Goal: Information Seeking & Learning: Learn about a topic

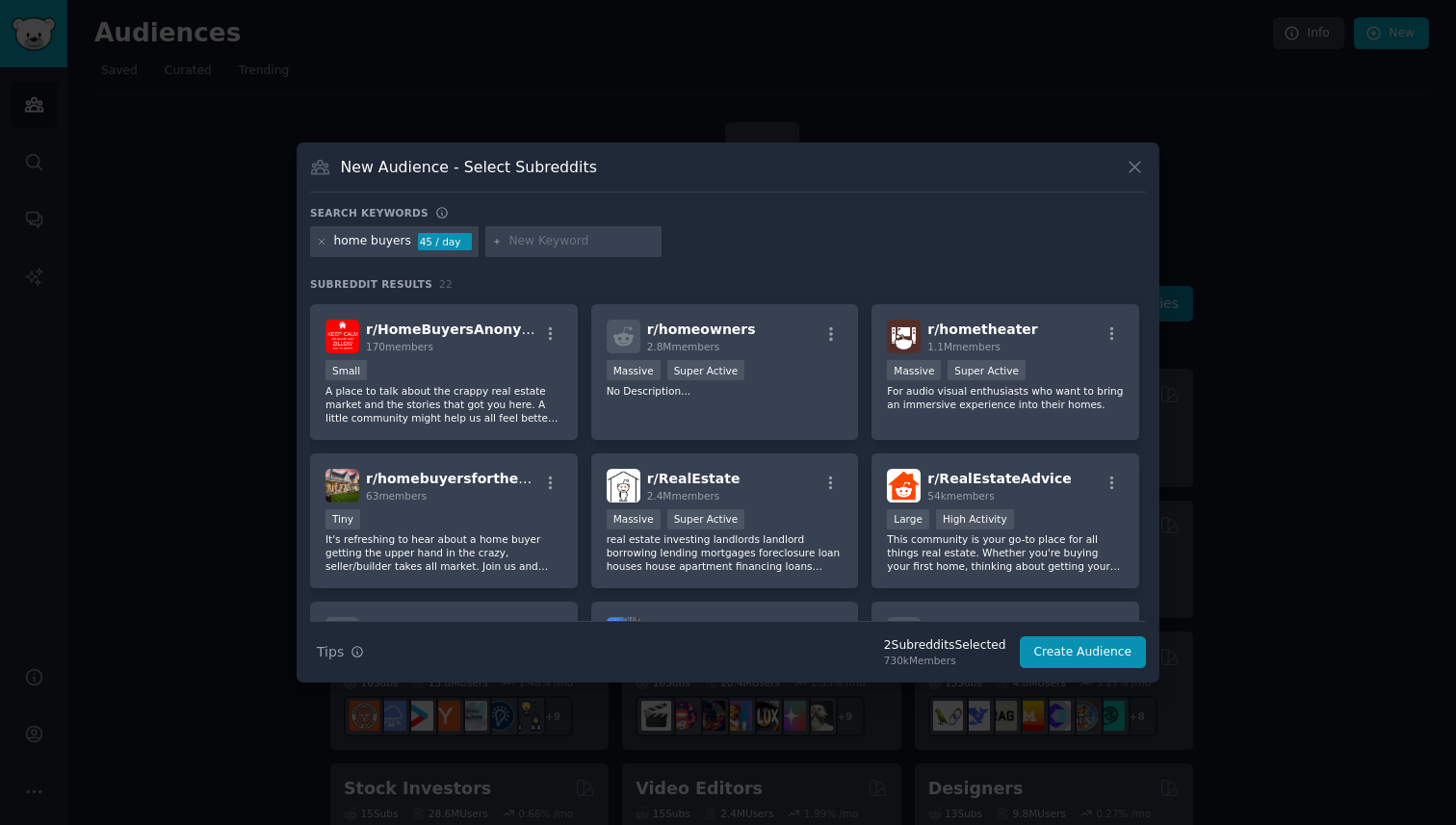
scroll to position [142, 0]
click at [923, 495] on div "r/ RealEstateAdvice 54k members" at bounding box center [1005, 485] width 237 height 34
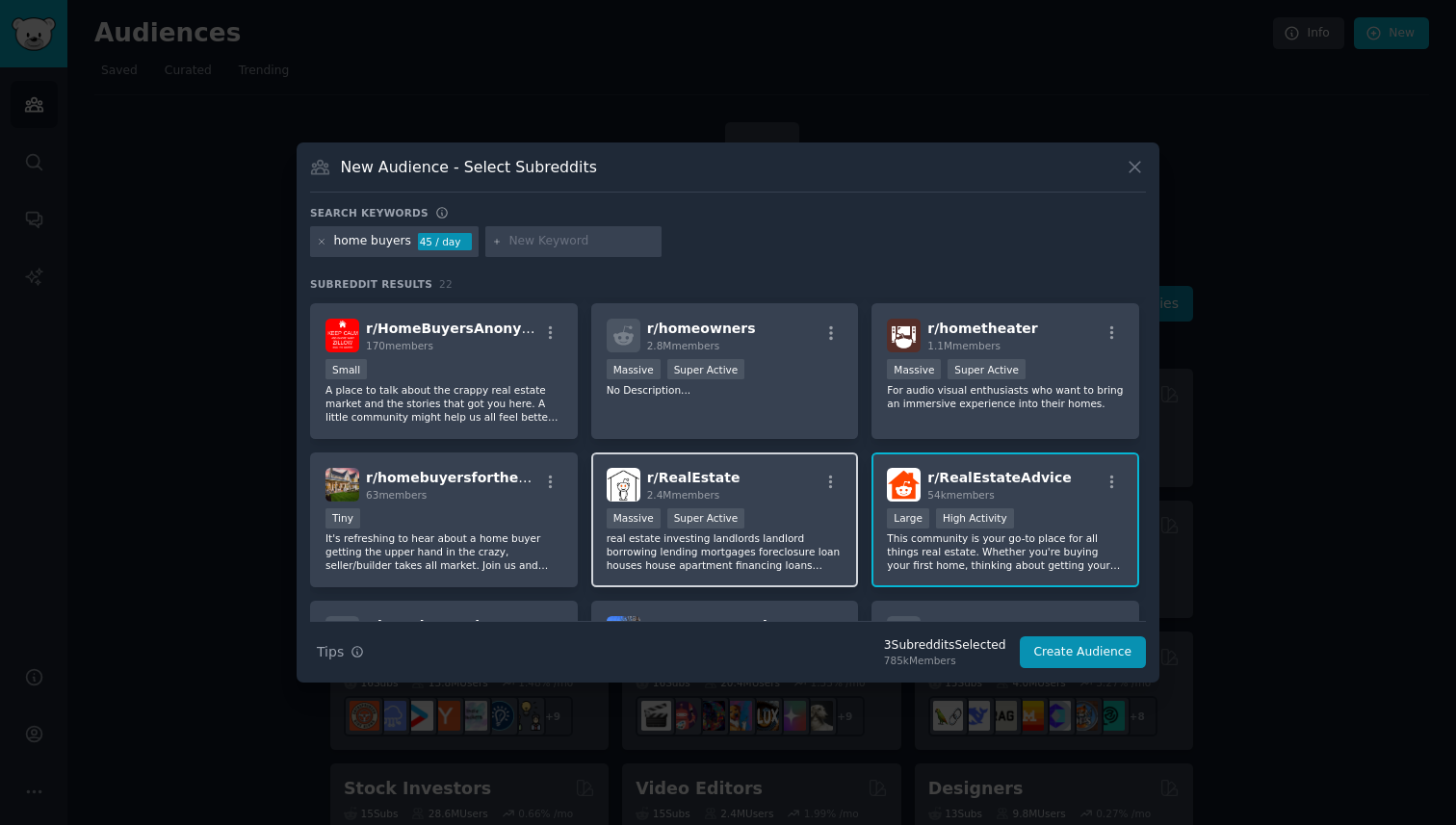
click at [739, 486] on div "r/ RealEstate 2.4M members" at bounding box center [725, 485] width 237 height 34
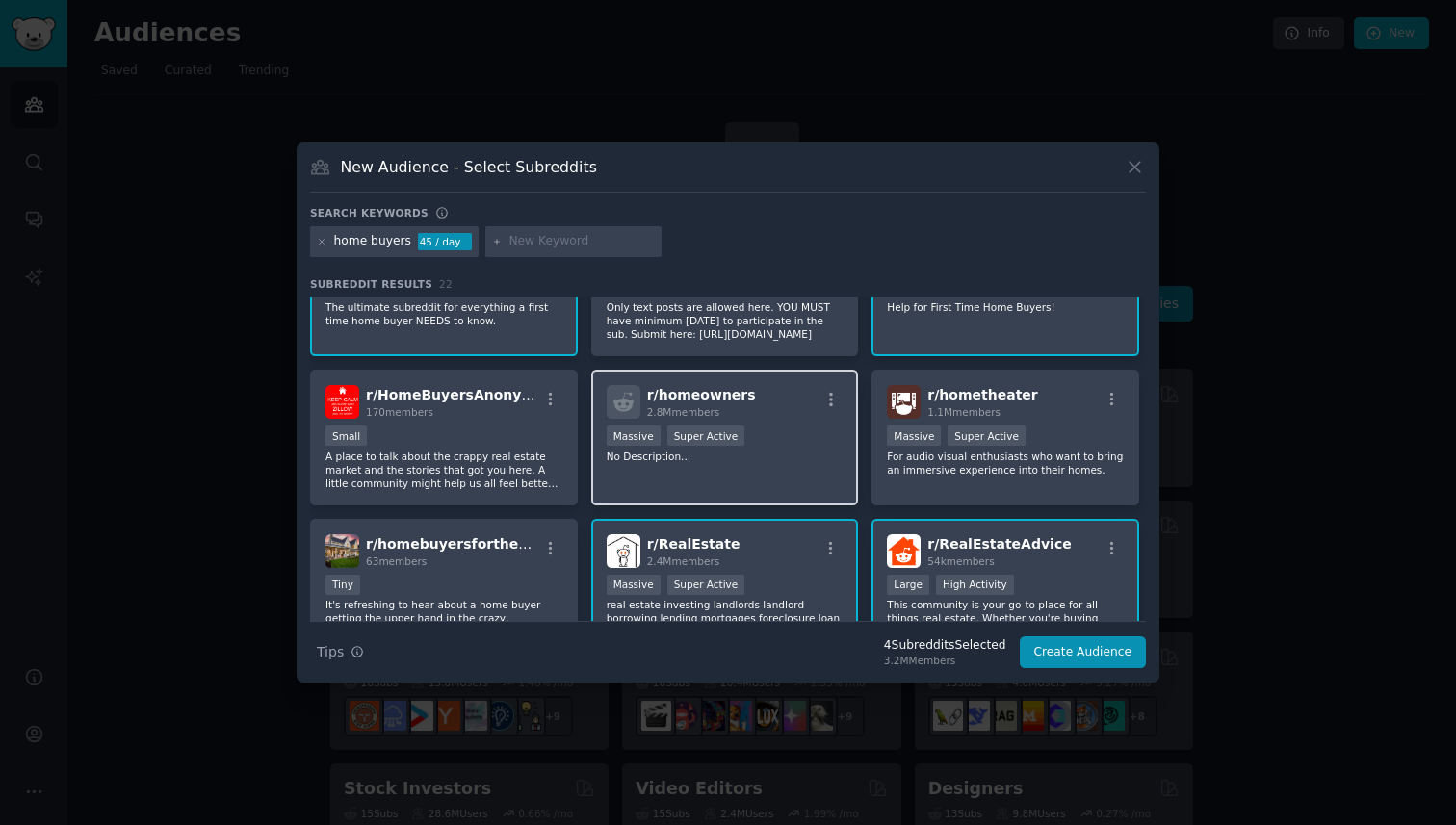
click at [774, 472] on div "r/ homeowners 2.8M members 1,000,000+ members Massive Super Active No Descripti…" at bounding box center [725, 437] width 268 height 136
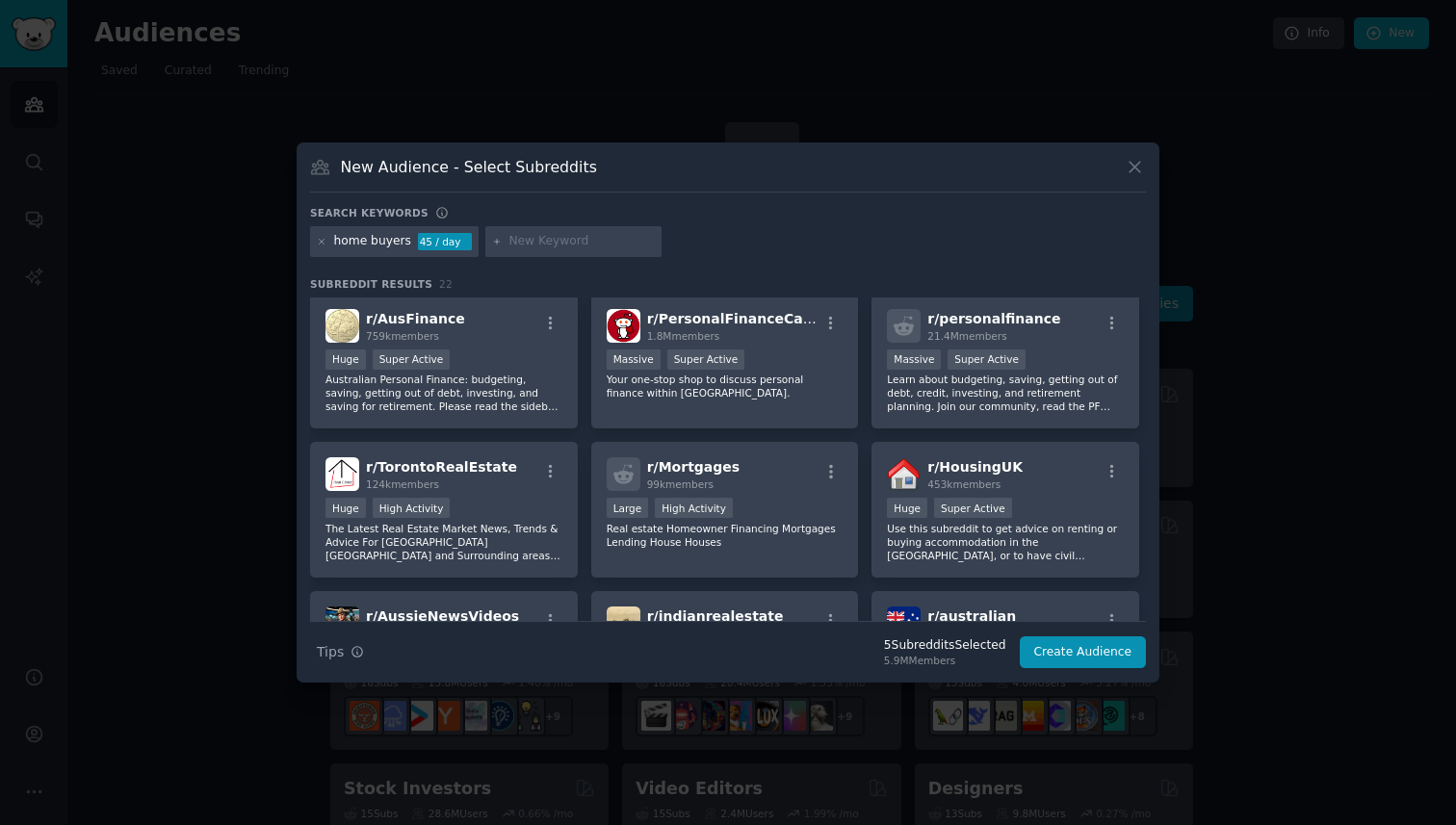
scroll to position [602, 0]
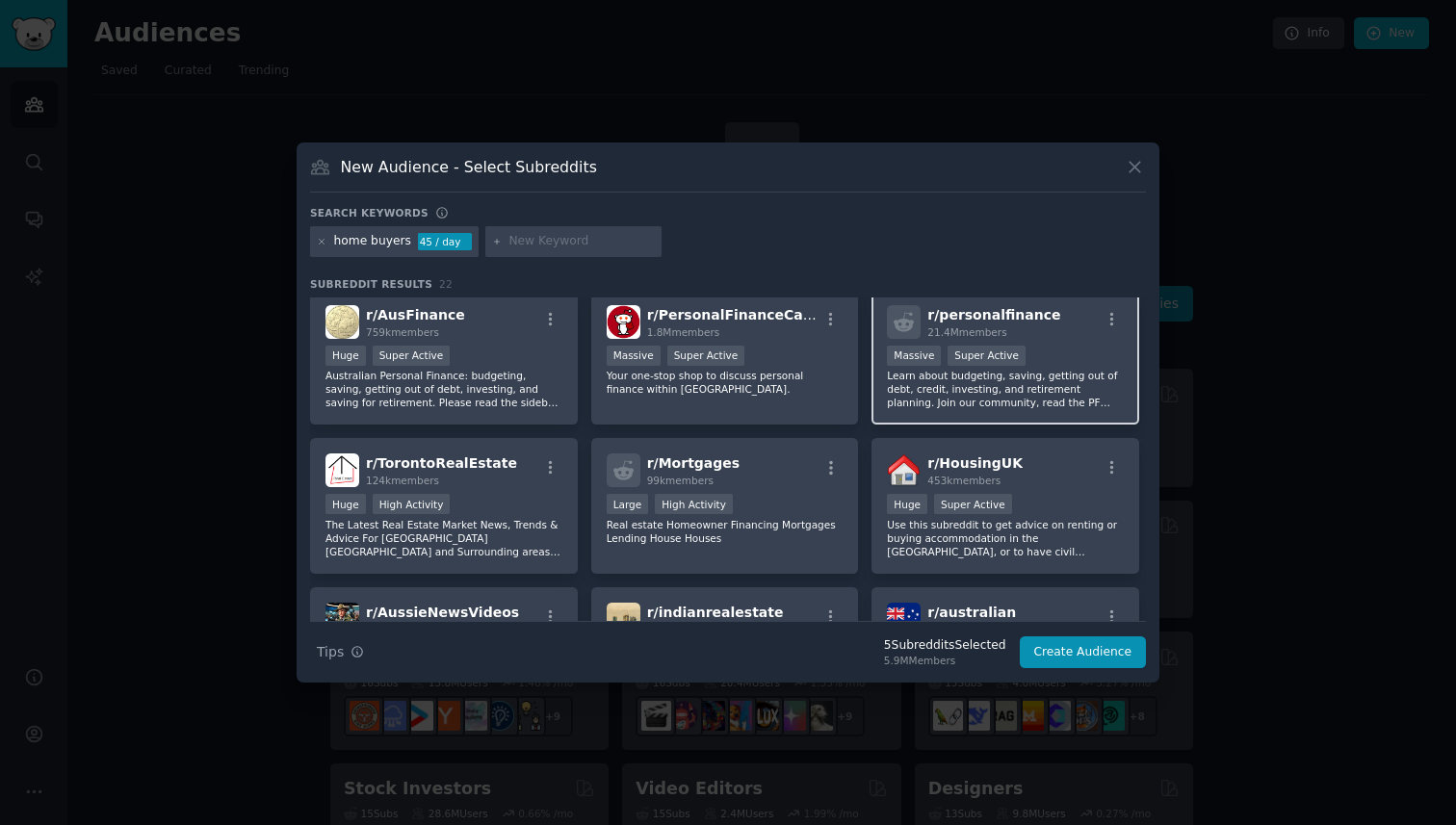
click at [936, 334] on span "21.4M members" at bounding box center [967, 332] width 79 height 12
click at [802, 334] on div "1.8M members" at bounding box center [733, 332] width 172 height 14
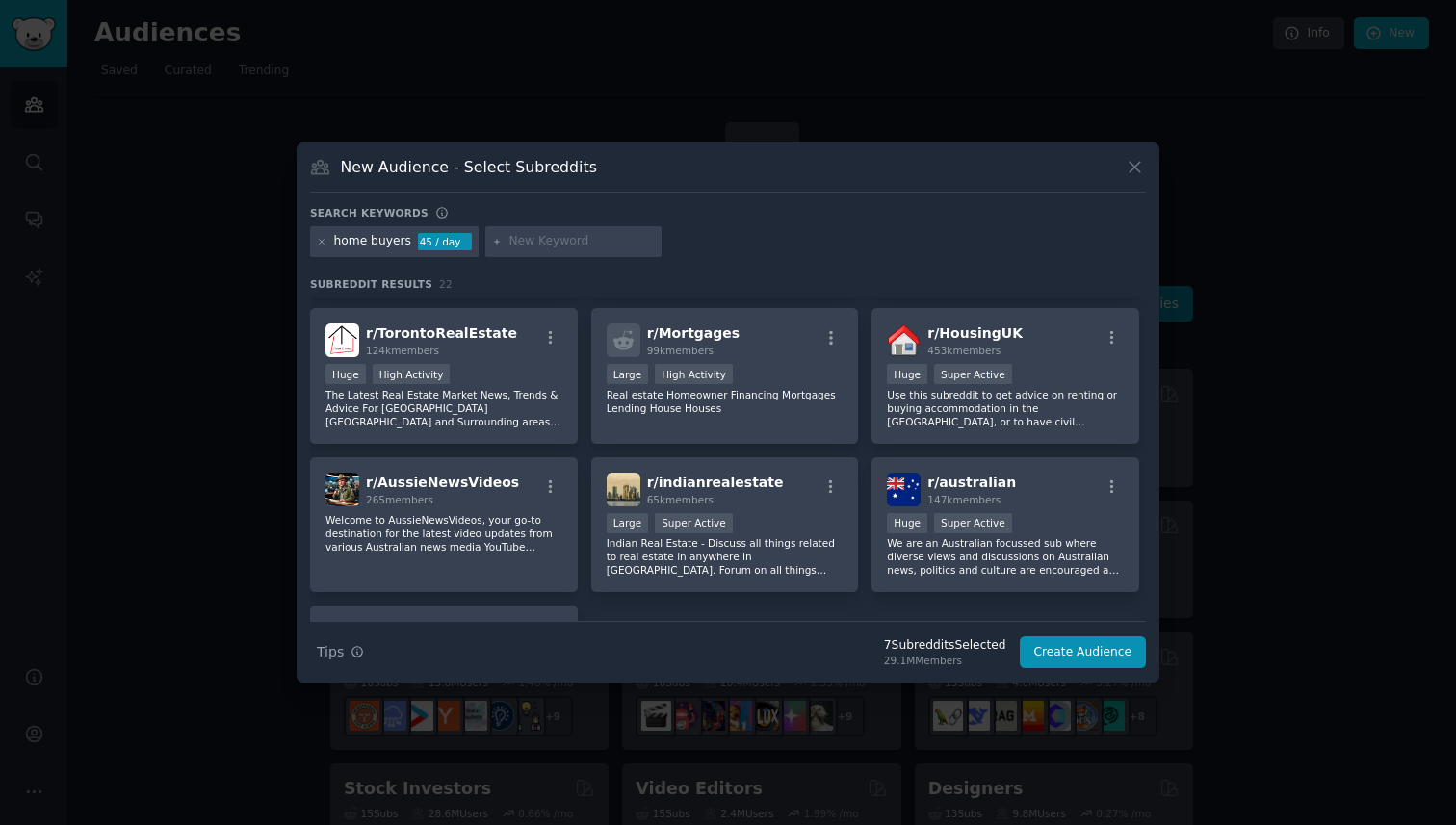
scroll to position [751, 0]
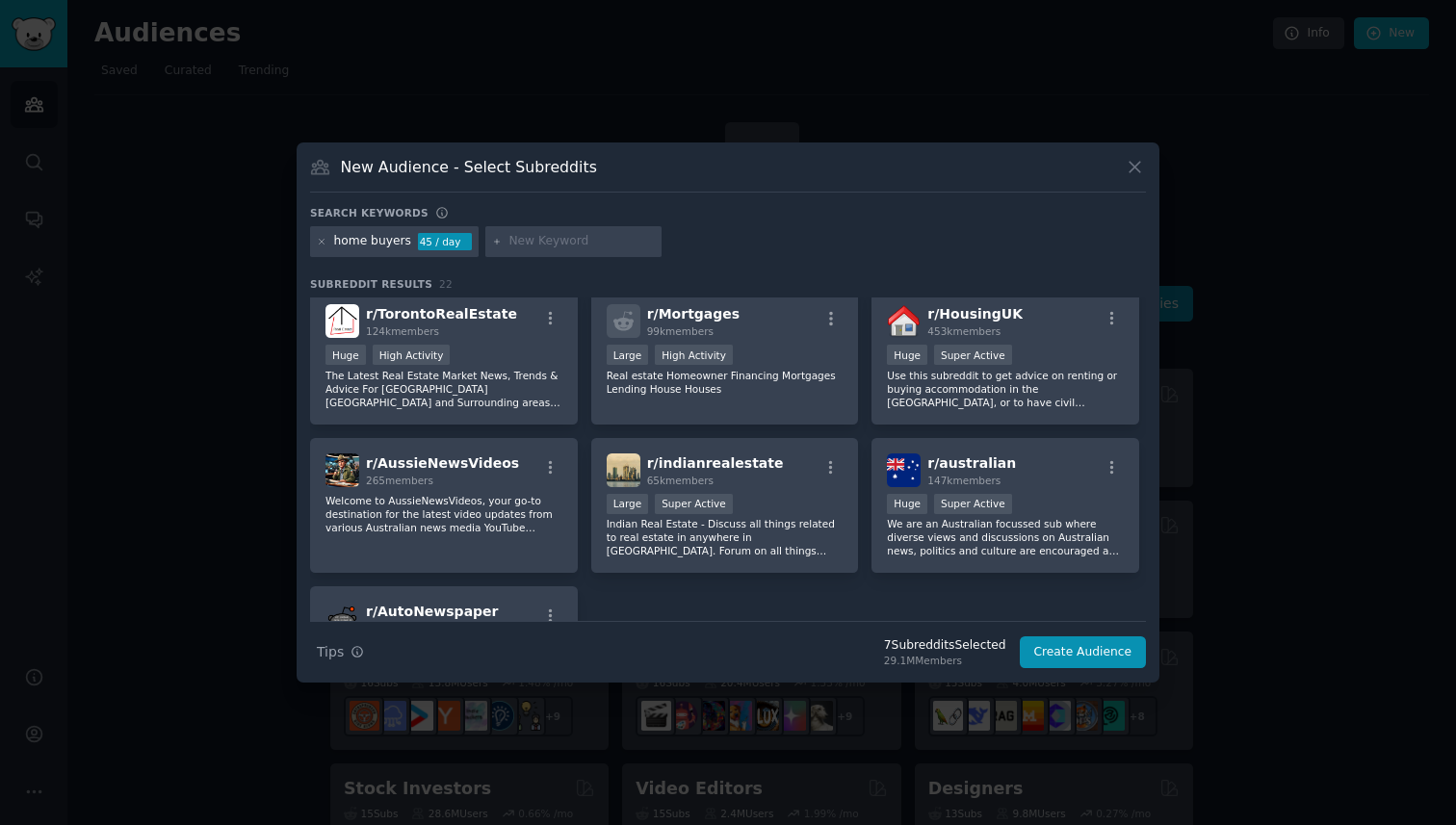
click at [802, 334] on div "r/ Mortgages 99k members" at bounding box center [725, 321] width 237 height 34
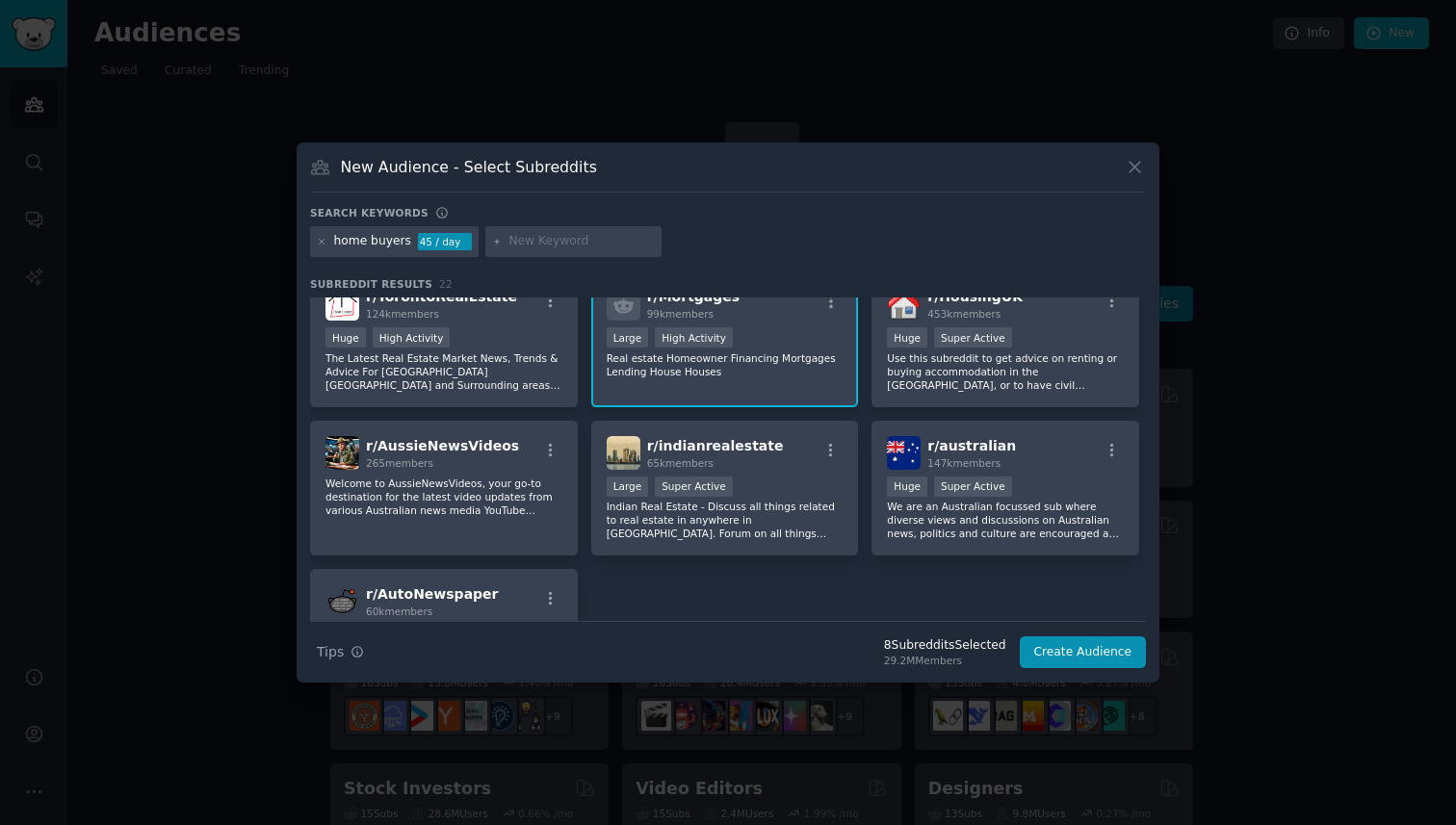
scroll to position [701, 0]
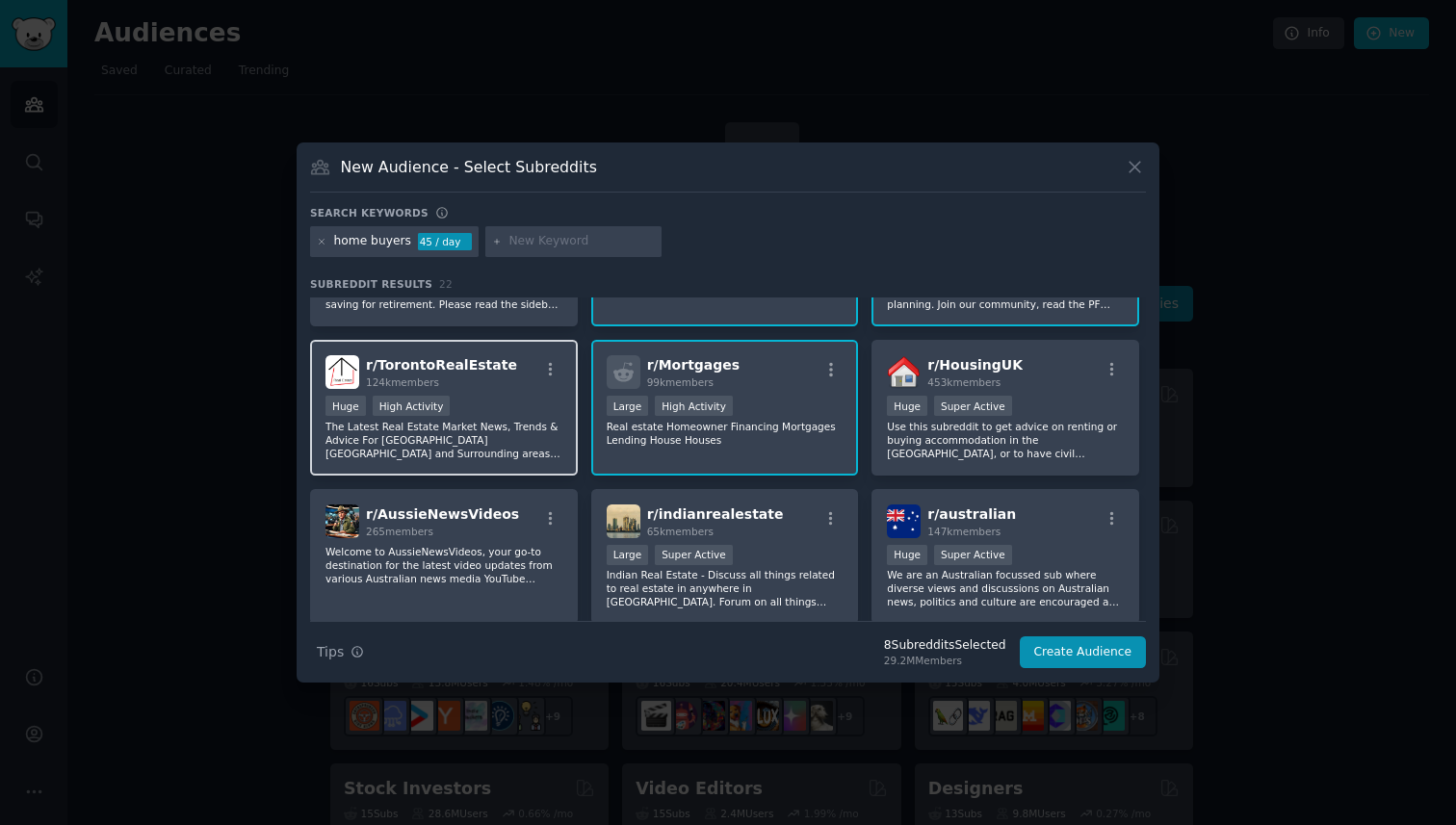
click at [515, 402] on div "Huge High Activity" at bounding box center [444, 408] width 237 height 24
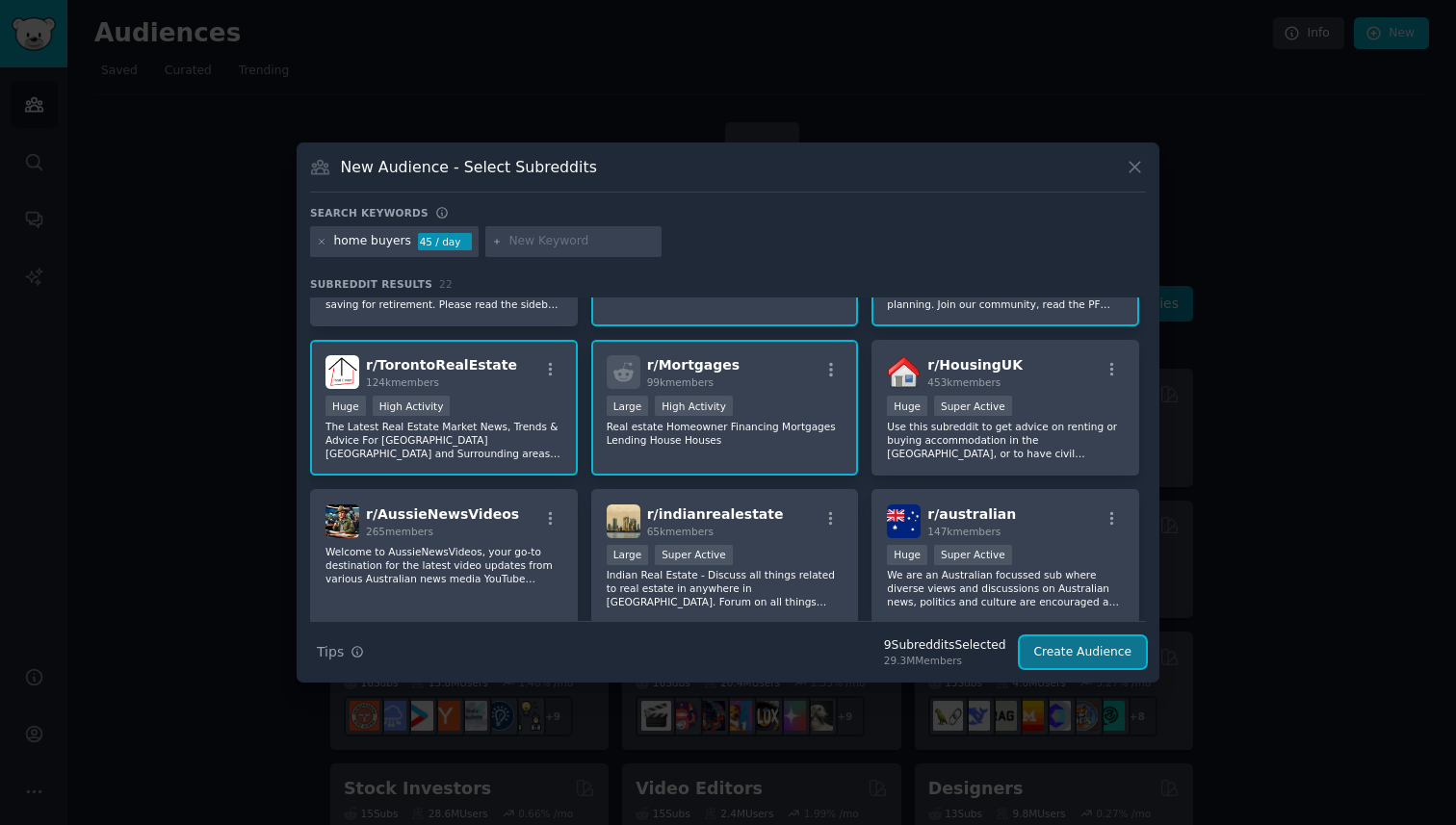
click at [1065, 654] on button "Create Audience" at bounding box center [1084, 652] width 127 height 33
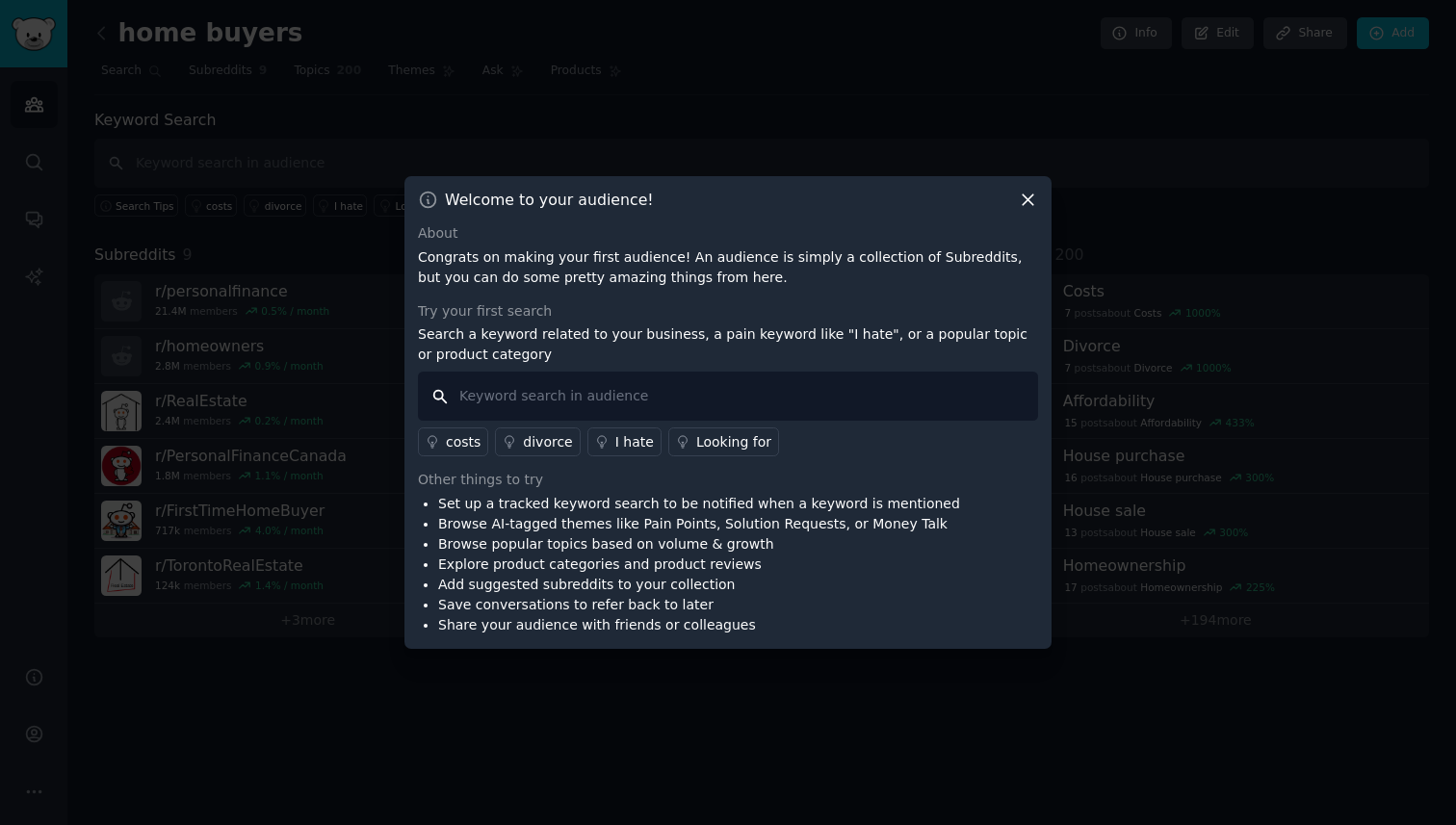
click at [914, 384] on input "text" at bounding box center [728, 396] width 621 height 49
type input "pine mortgage"
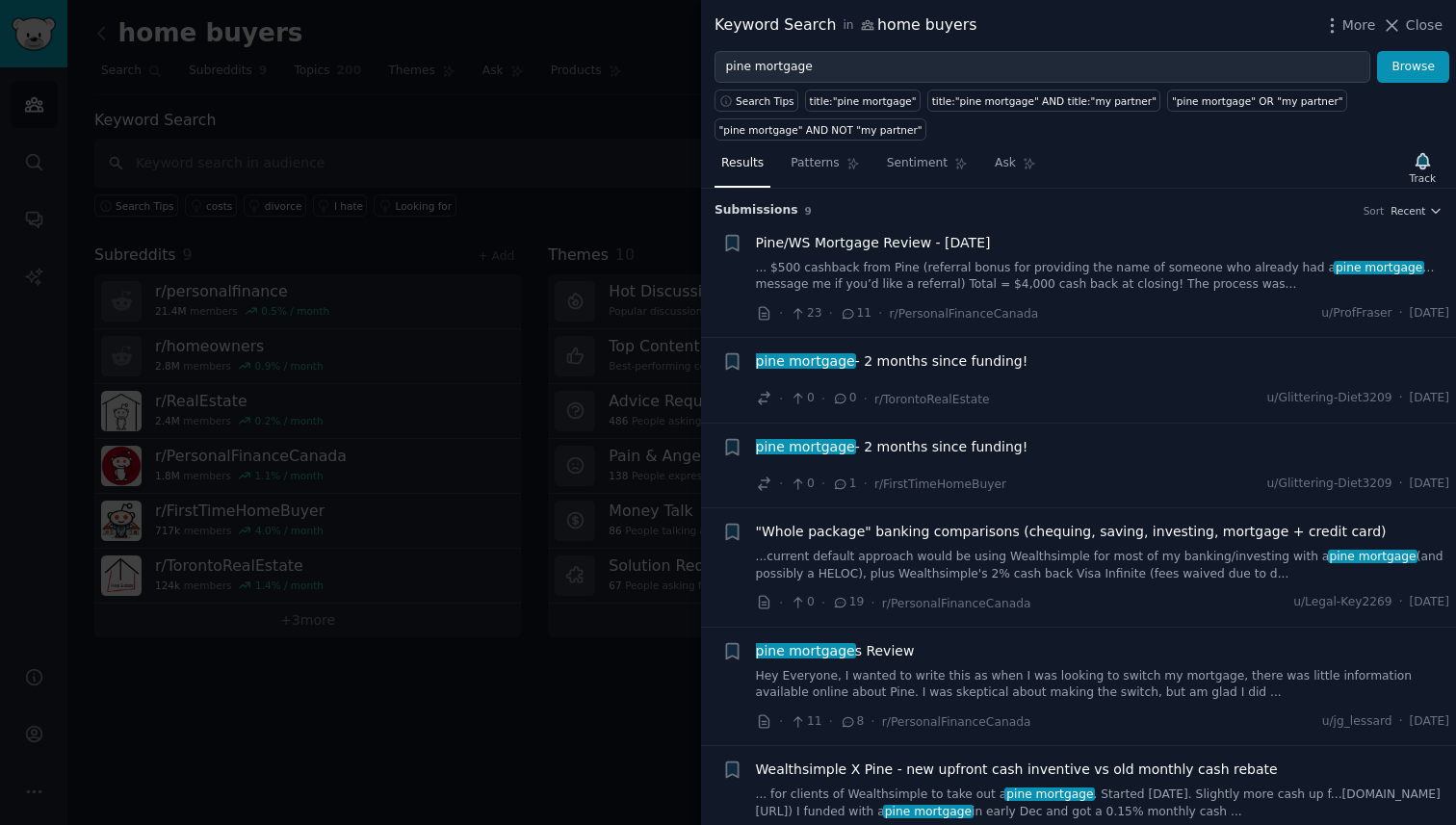
click at [1080, 298] on div "Pine/WS Mortgage Review - [DATE] ... $500 cashback from Pine (referral bonus fo…" at bounding box center [1103, 278] width 694 height 91
click at [1122, 258] on div "Pine/WS Mortgage Review - [DATE] ... $500 cashback from Pine (referral bonus fo…" at bounding box center [1103, 262] width 694 height 61
click at [1410, 267] on link "... $500 cashback from Pine (referral bonus for providing the name of someone w…" at bounding box center [1103, 276] width 694 height 34
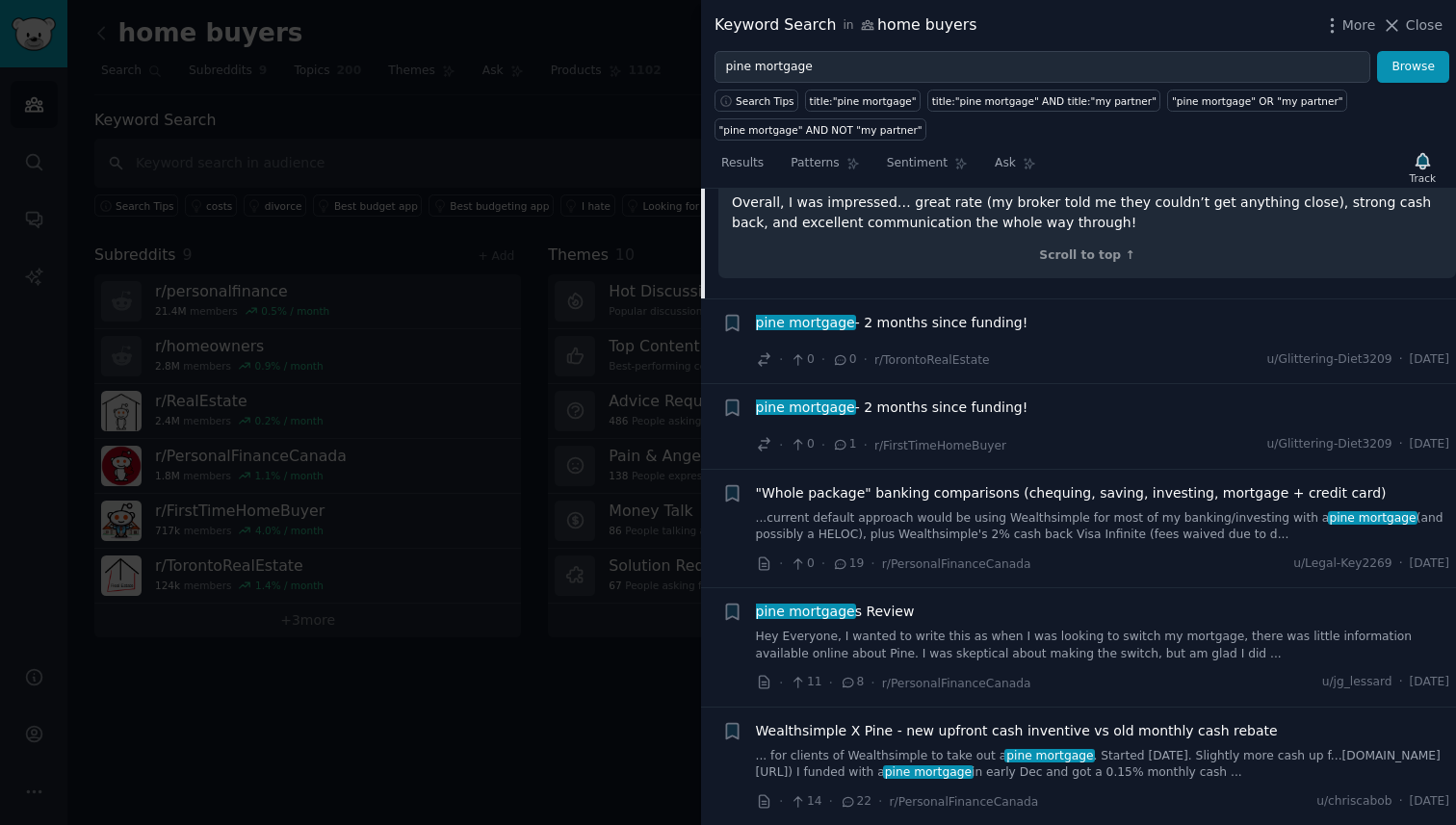
scroll to position [601, 0]
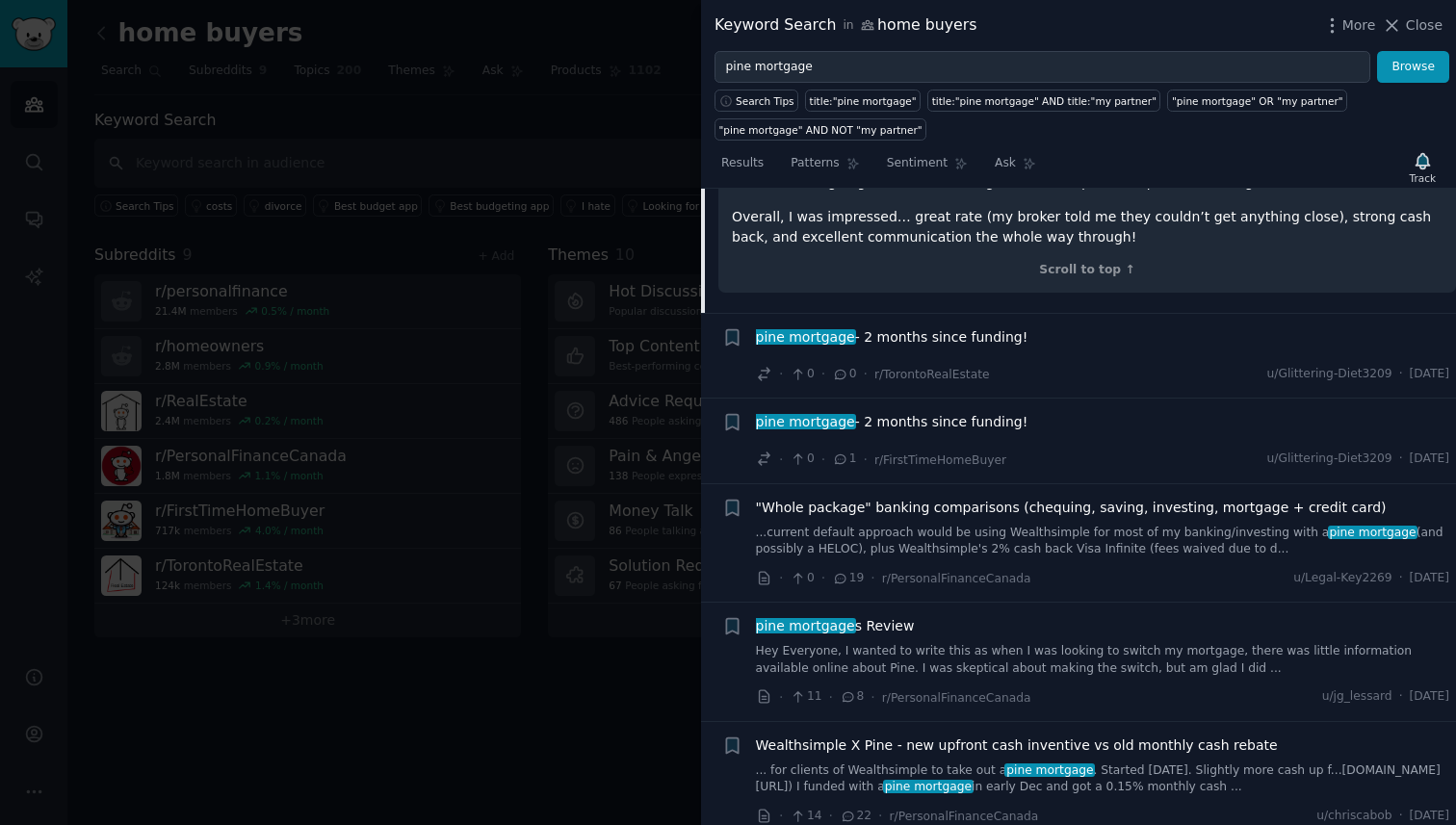
click at [1146, 327] on div "pine mortgage - 2 months since funding! · 0 · 0 · r/TorontoRealEstate u/Glitter…" at bounding box center [1103, 356] width 694 height 58
click at [1144, 327] on div "pine mortgage - 2 months since funding!" at bounding box center [1103, 337] width 694 height 20
click at [894, 327] on span "pine mortgage - 2 months since funding!" at bounding box center [892, 337] width 273 height 20
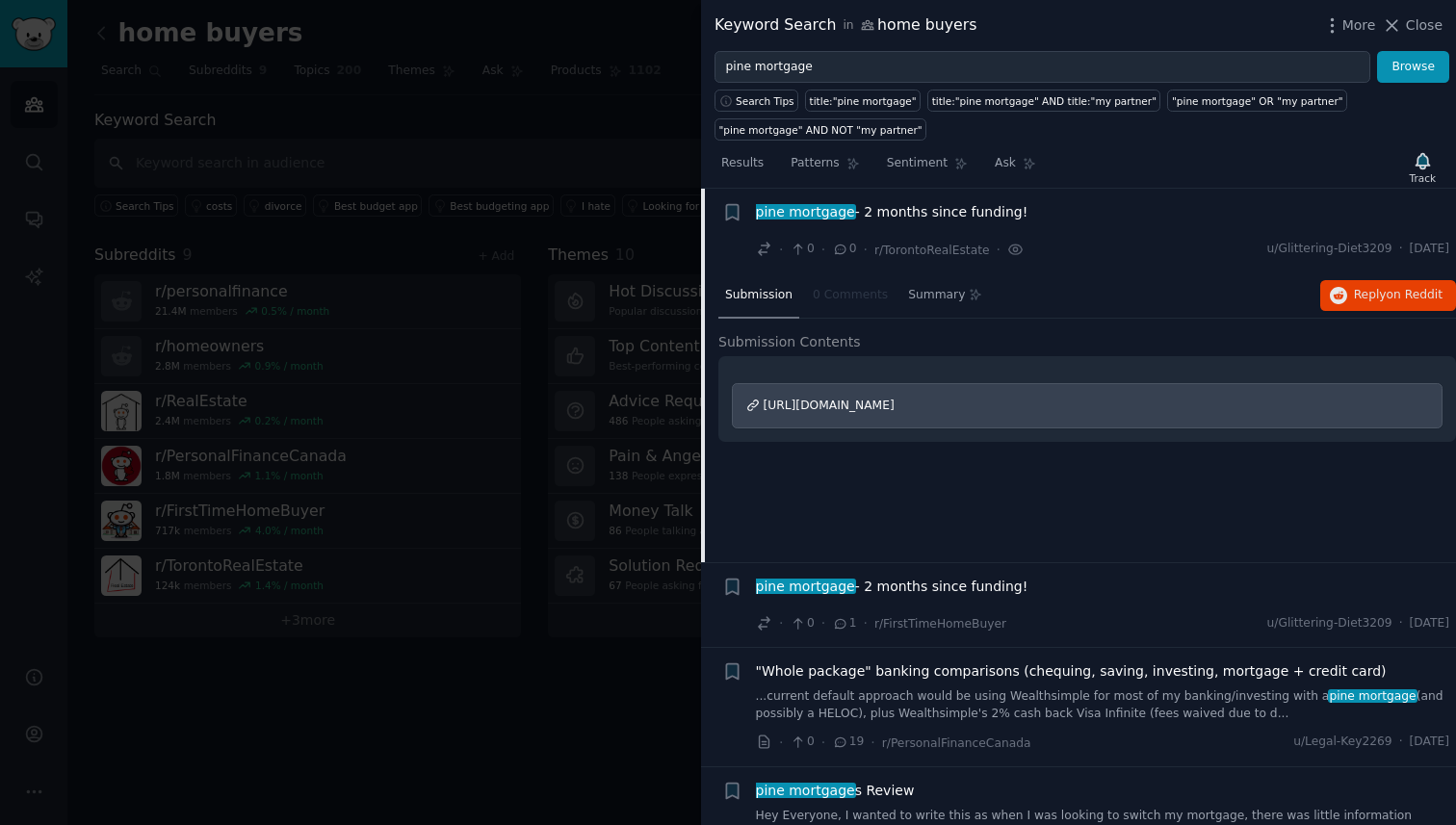
scroll to position [149, 0]
click at [895, 412] on span "[URL][DOMAIN_NAME]" at bounding box center [829, 406] width 131 height 14
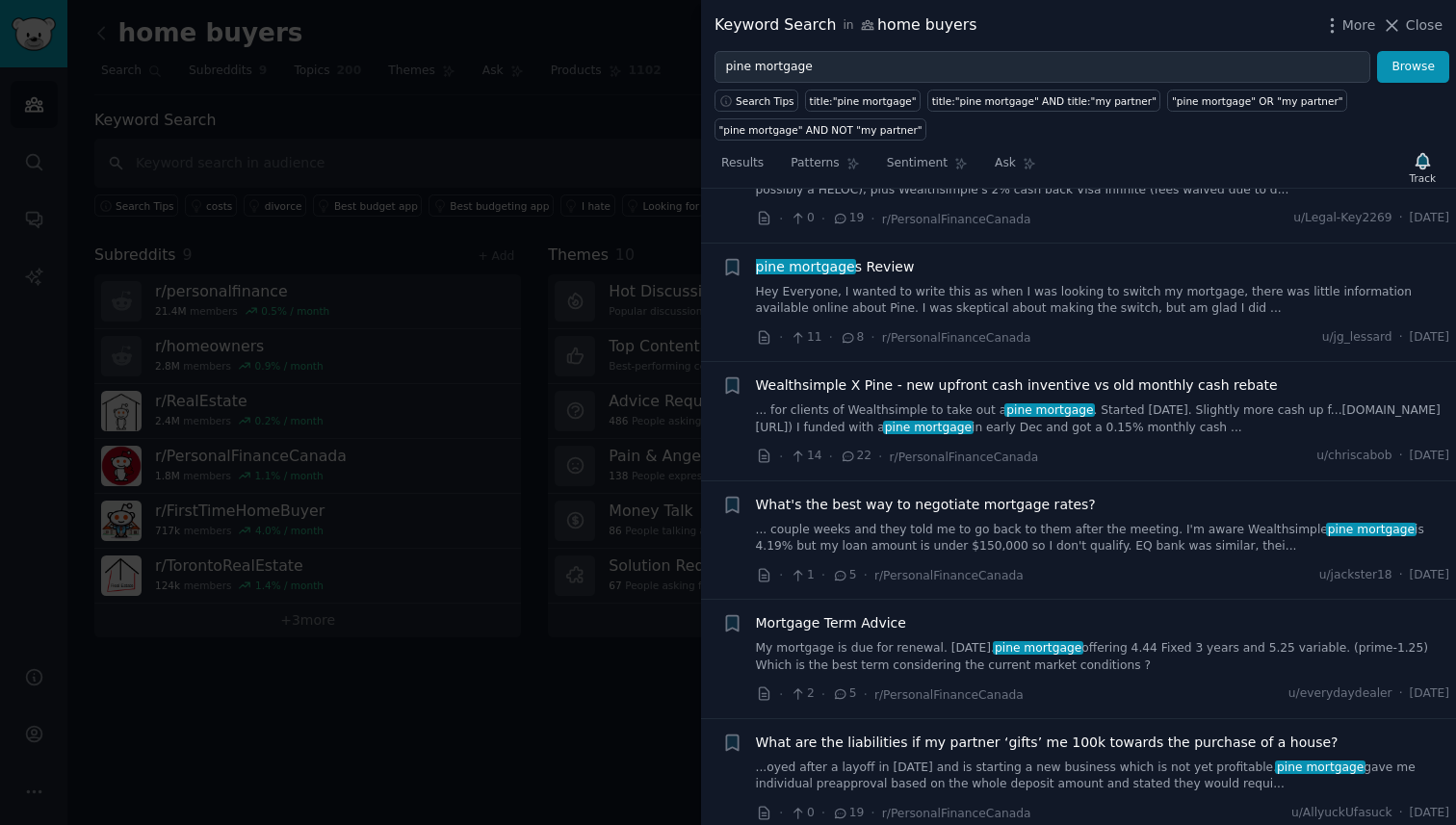
scroll to position [686, 0]
